Goal: Information Seeking & Learning: Learn about a topic

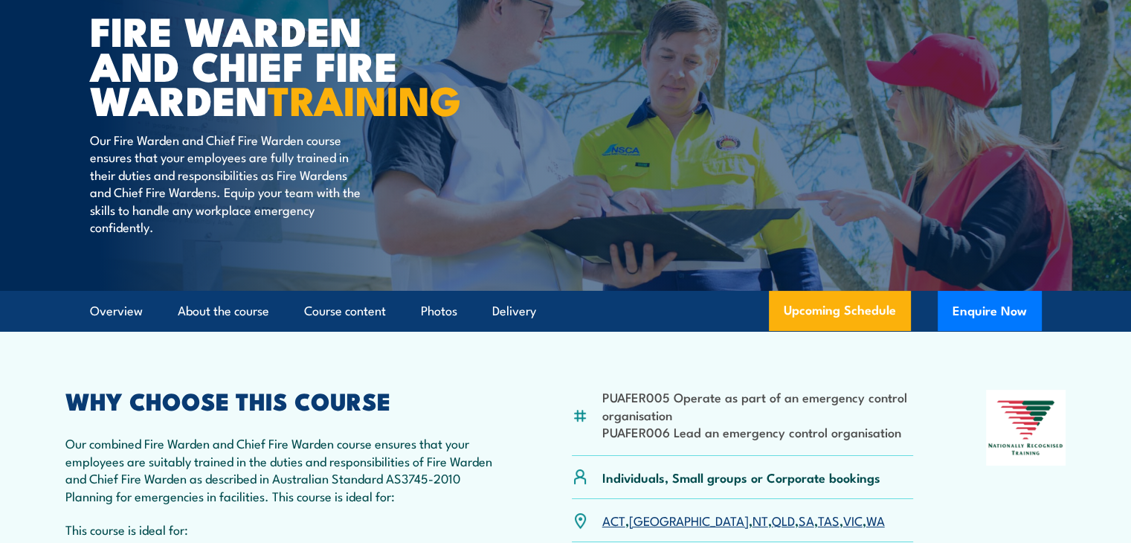
scroll to position [149, 0]
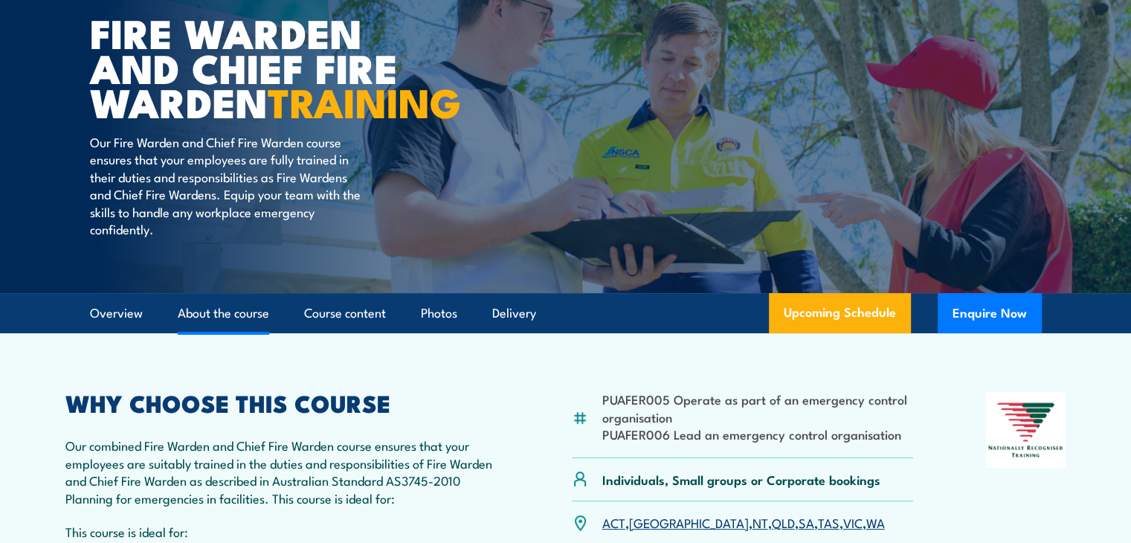
click at [238, 333] on link "About the course" at bounding box center [223, 313] width 91 height 39
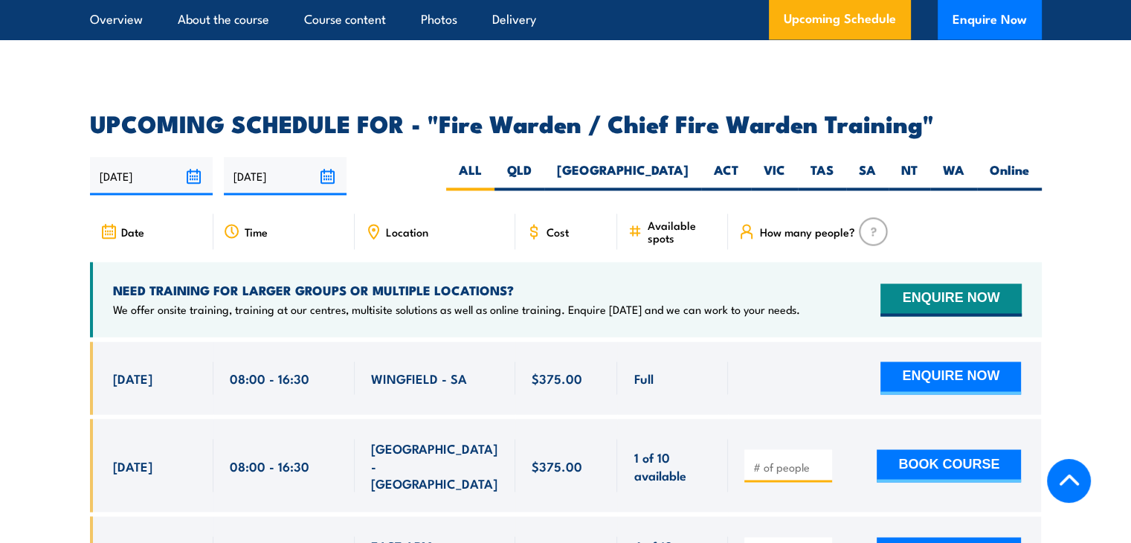
scroll to position [2406, 0]
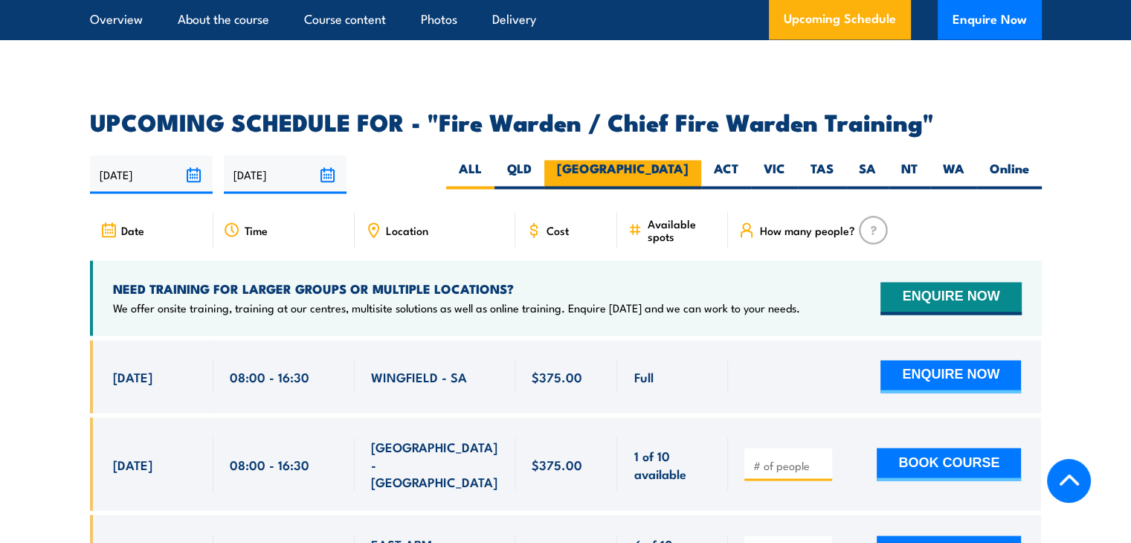
click at [675, 173] on label "[GEOGRAPHIC_DATA]" at bounding box center [622, 174] width 157 height 29
click at [689, 170] on input "[GEOGRAPHIC_DATA]" at bounding box center [694, 165] width 10 height 10
radio input "true"
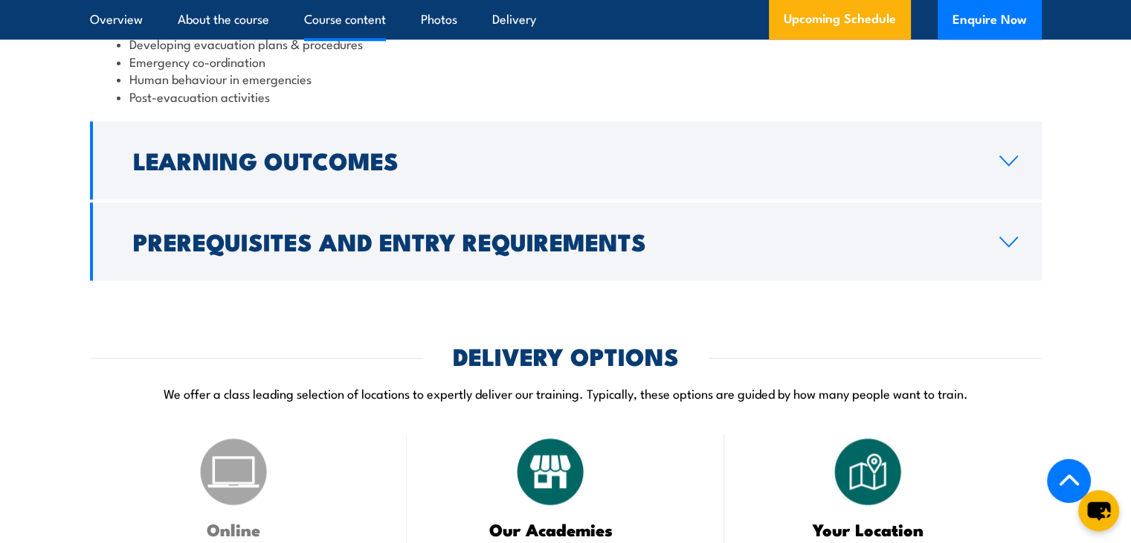
click at [202, 170] on h2 "Learning Outcomes" at bounding box center [554, 160] width 843 height 21
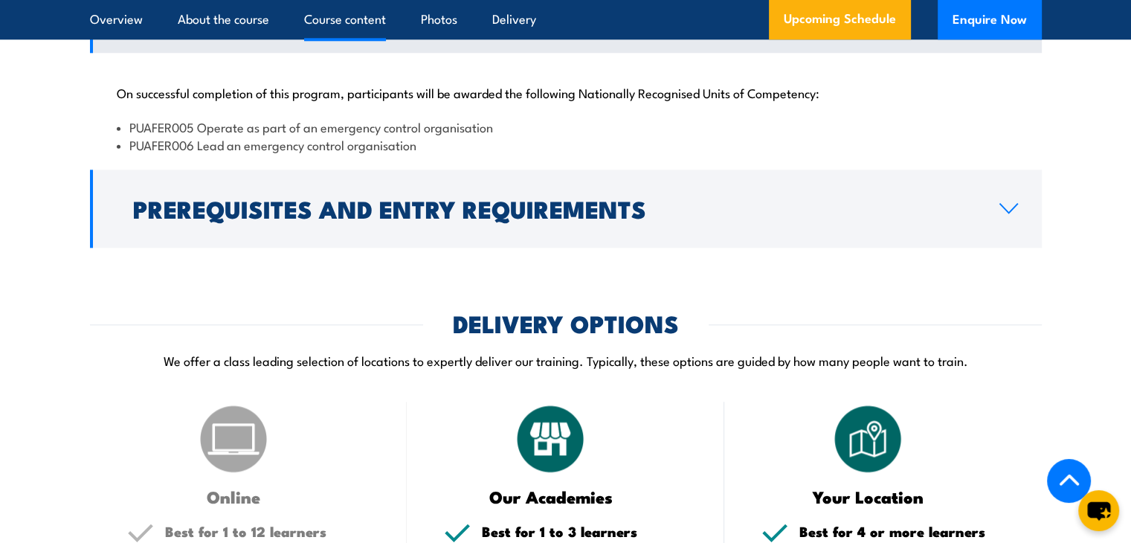
scroll to position [1605, 0]
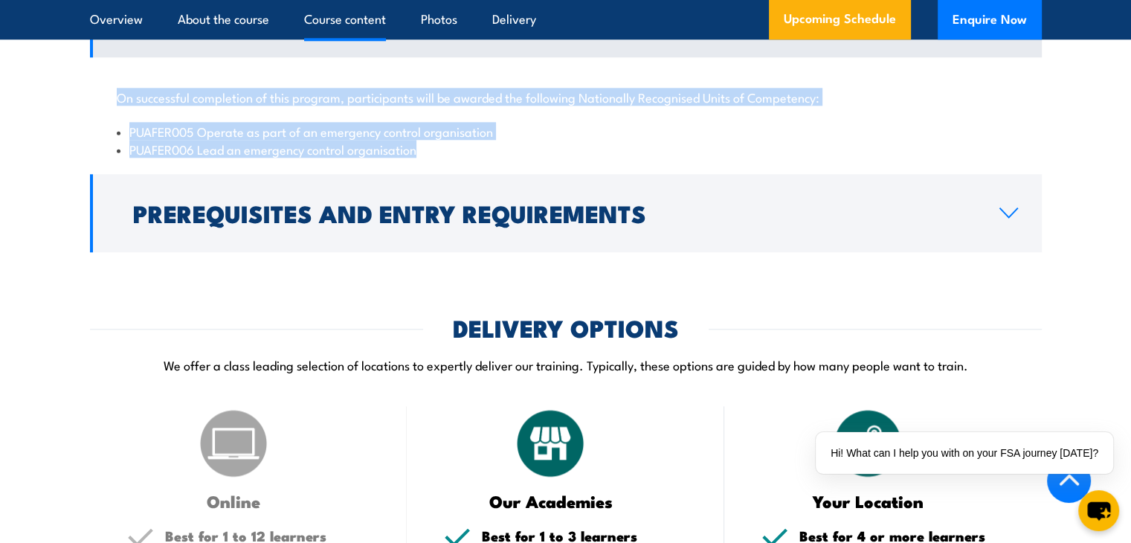
drag, startPoint x: 415, startPoint y: 173, endPoint x: 96, endPoint y: 114, distance: 324.6
click at [96, 114] on div "On successful completion of this program, participants will be awarded the foll…" at bounding box center [566, 114] width 952 height 114
copy div "On successful completion of this program, participants will be awarded the foll…"
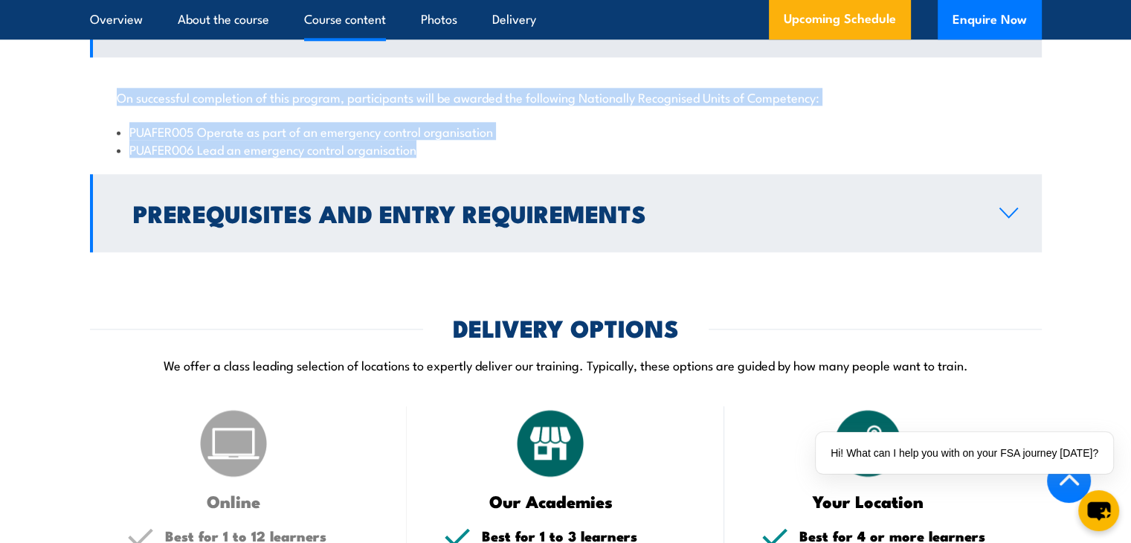
click at [449, 223] on h2 "Prerequisites and Entry Requirements" at bounding box center [554, 212] width 843 height 21
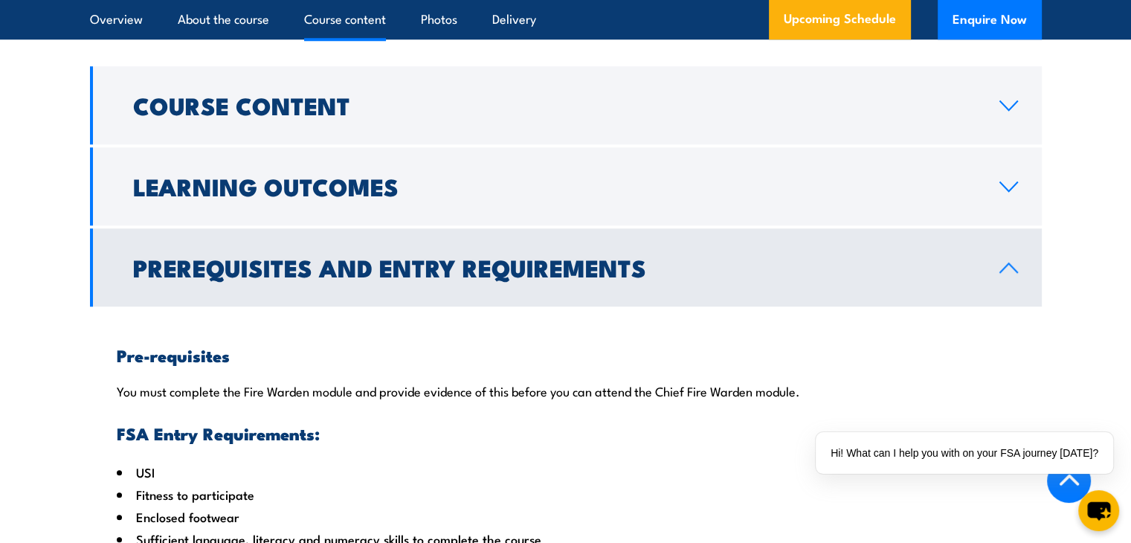
scroll to position [1431, 0]
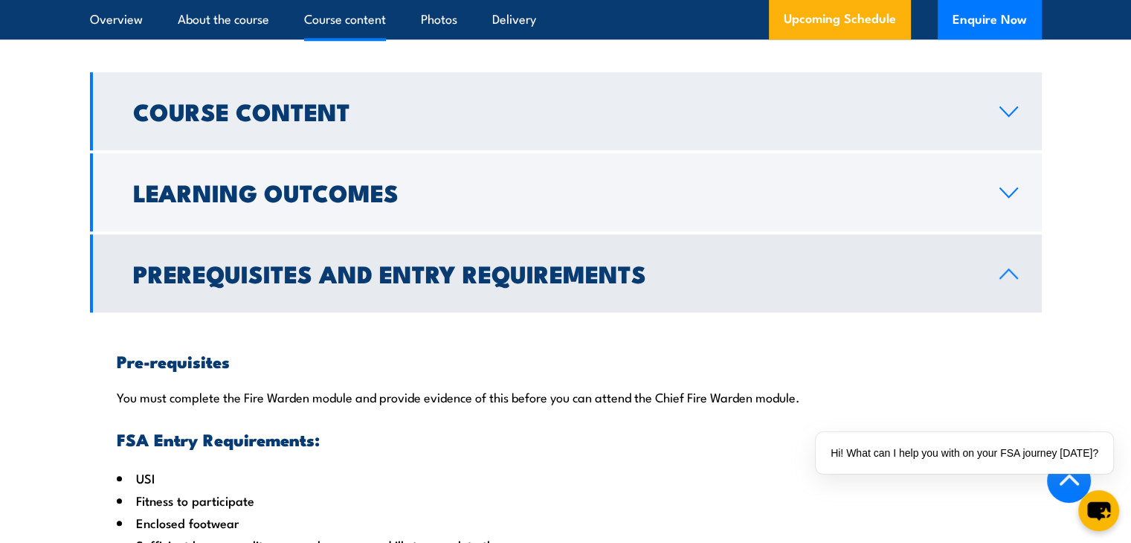
click at [301, 121] on h2 "Course Content" at bounding box center [554, 110] width 843 height 21
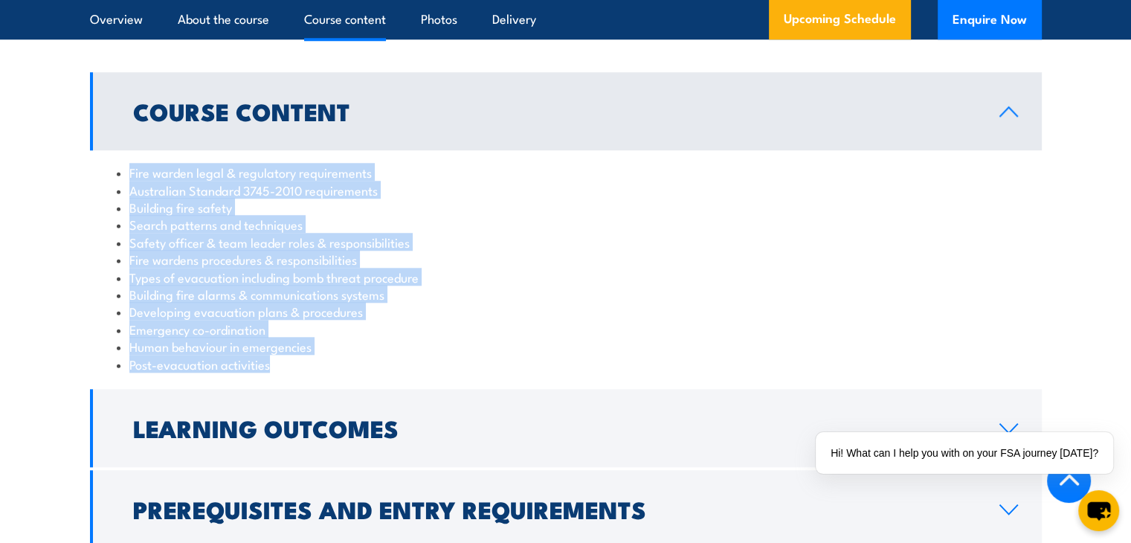
drag, startPoint x: 280, startPoint y: 377, endPoint x: 110, endPoint y: 169, distance: 268.6
click at [110, 169] on div "Fire warden legal & regulatory requirements Australian Standard 3745-2010 requi…" at bounding box center [566, 268] width 952 height 236
copy ul "Fire warden legal & regulatory requirements Australian Standard 3745-2010 requi…"
